Goal: Information Seeking & Learning: Learn about a topic

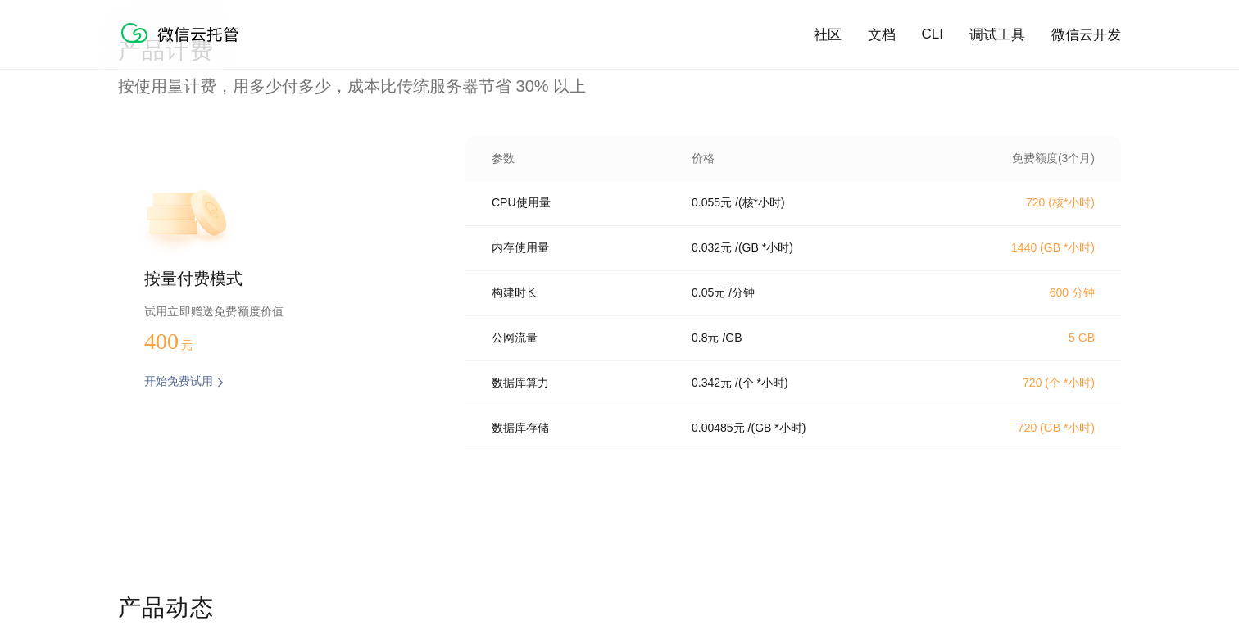
scroll to position [3322, 0]
click at [242, 309] on p "试用立即赠送免费额度价值" at bounding box center [278, 312] width 269 height 21
click at [514, 347] on p "公网流量" at bounding box center [580, 340] width 177 height 15
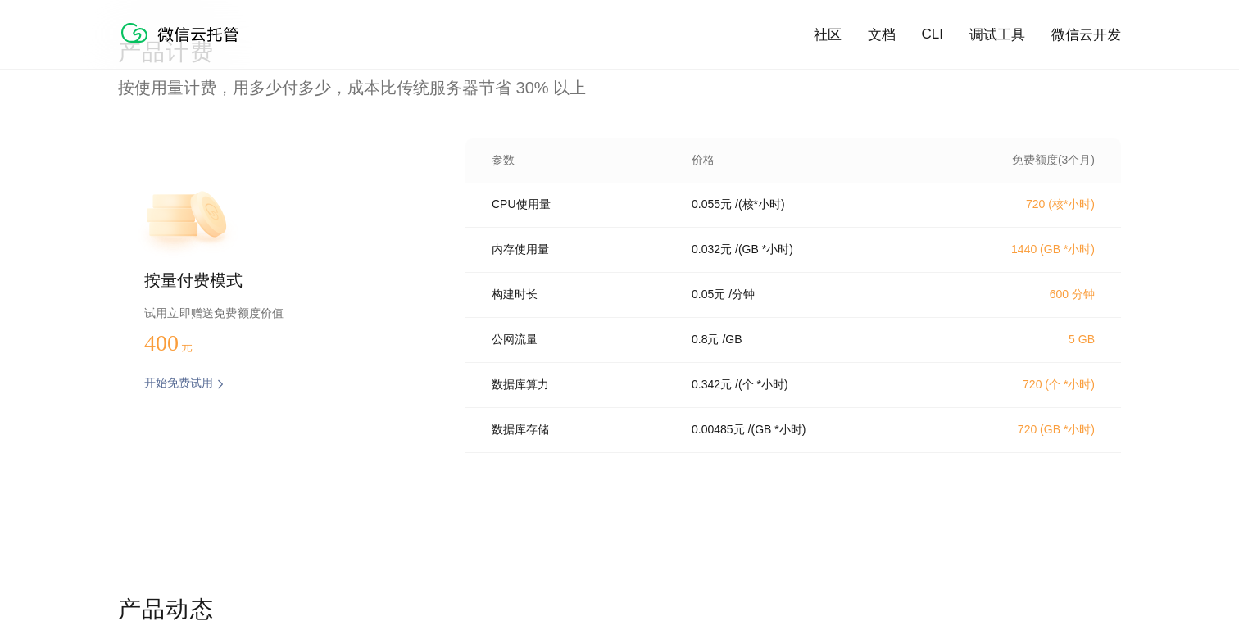
click at [514, 347] on p "公网流量" at bounding box center [580, 340] width 177 height 15
click at [505, 402] on div "数据库算力 0.342 元 / (个 *小时) 720 (个 *小时)" at bounding box center [792, 385] width 655 height 45
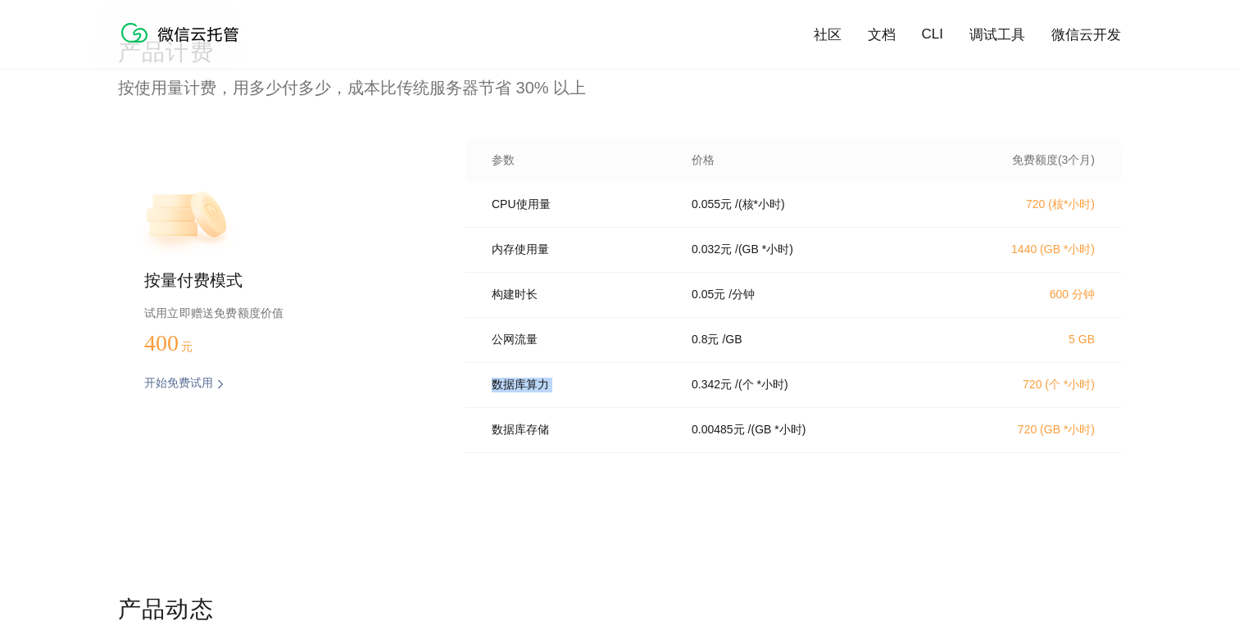
click at [507, 431] on div "数据库存储 0.00485 元 / (GB *小时) 720 (GB *小时)" at bounding box center [792, 430] width 655 height 45
click at [648, 404] on div "数据库算力 0.342 元 / (个 *小时) 720 (个 *小时)" at bounding box center [792, 385] width 655 height 45
